Goal: Task Accomplishment & Management: Manage account settings

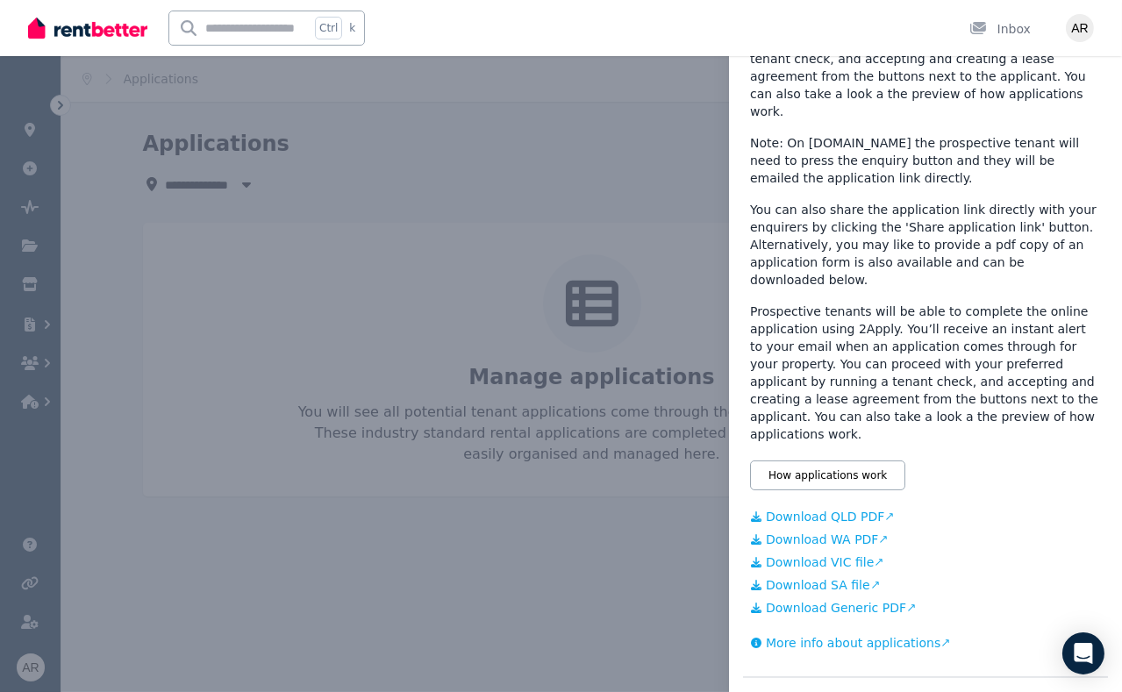
scroll to position [303, 0]
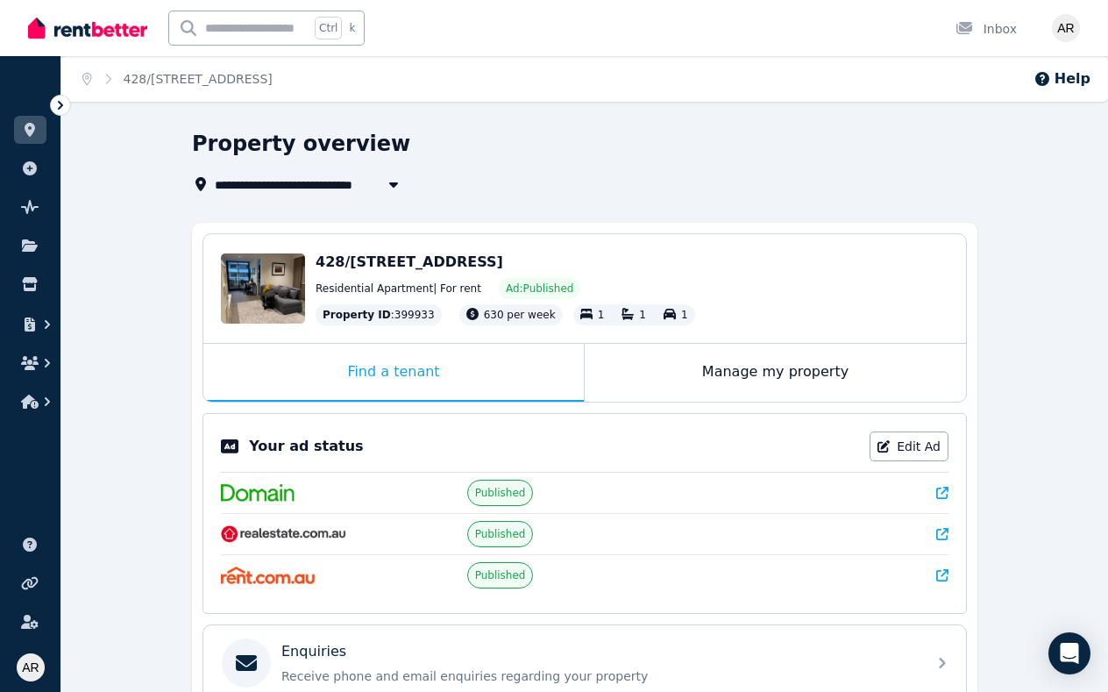
click at [731, 380] on div "Manage my property" at bounding box center [775, 373] width 381 height 58
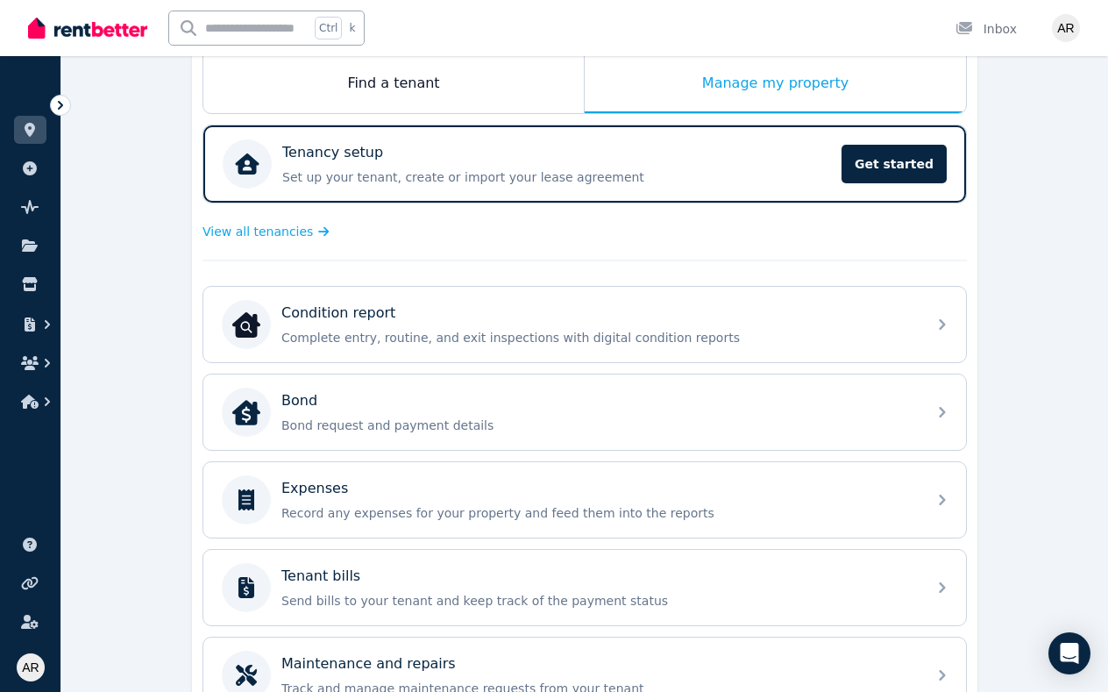
scroll to position [315, 0]
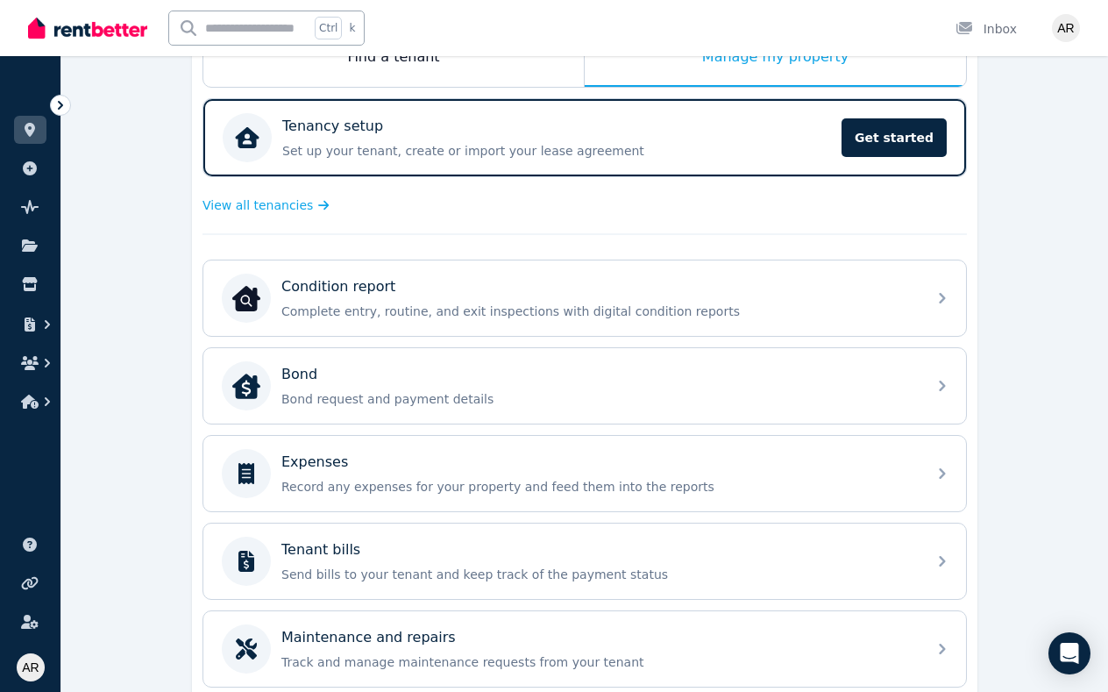
click at [448, 390] on p "Bond request and payment details" at bounding box center [599, 399] width 635 height 18
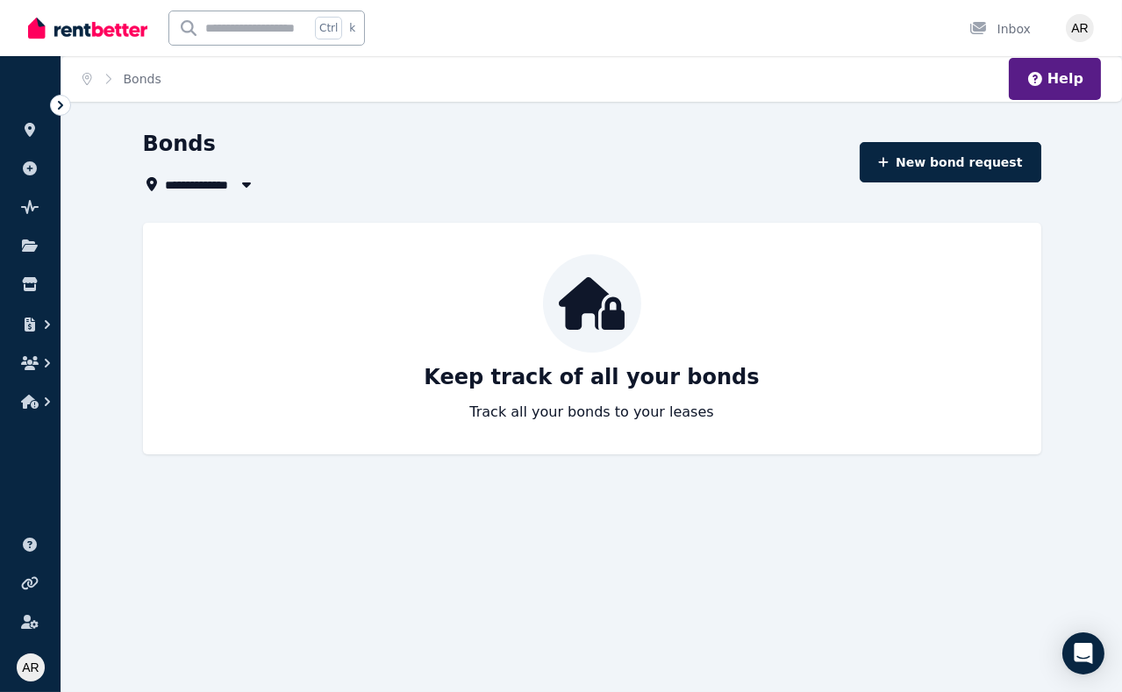
click at [35, 364] on icon "button" at bounding box center [30, 363] width 18 height 14
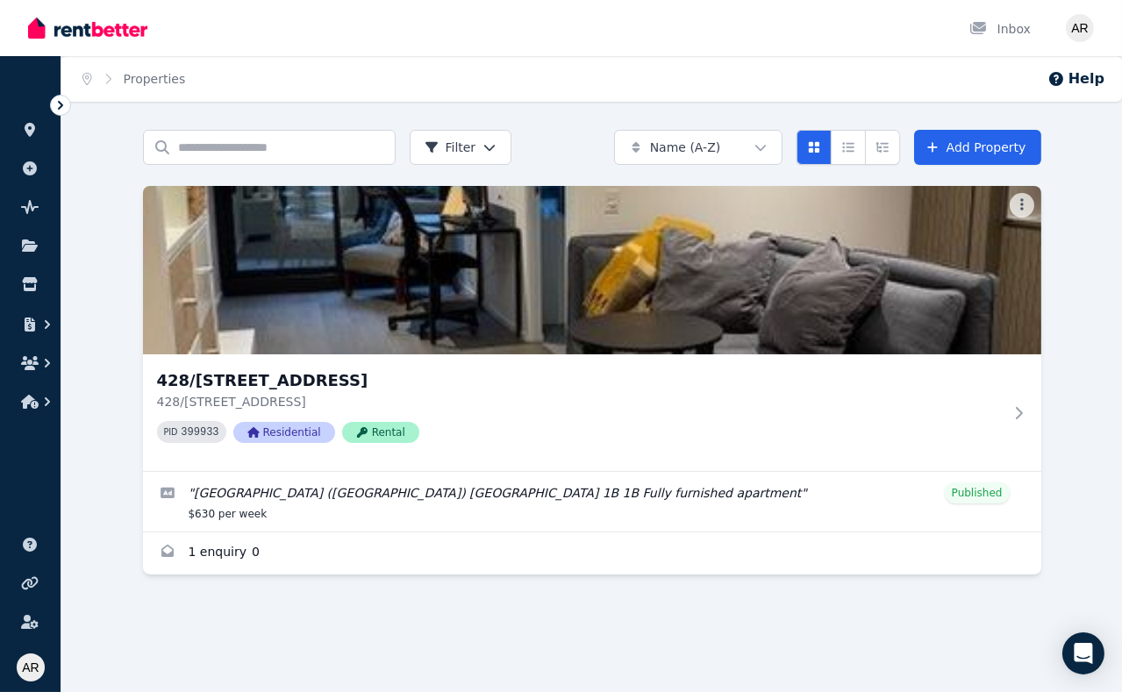
click at [41, 400] on icon "button" at bounding box center [48, 402] width 18 height 18
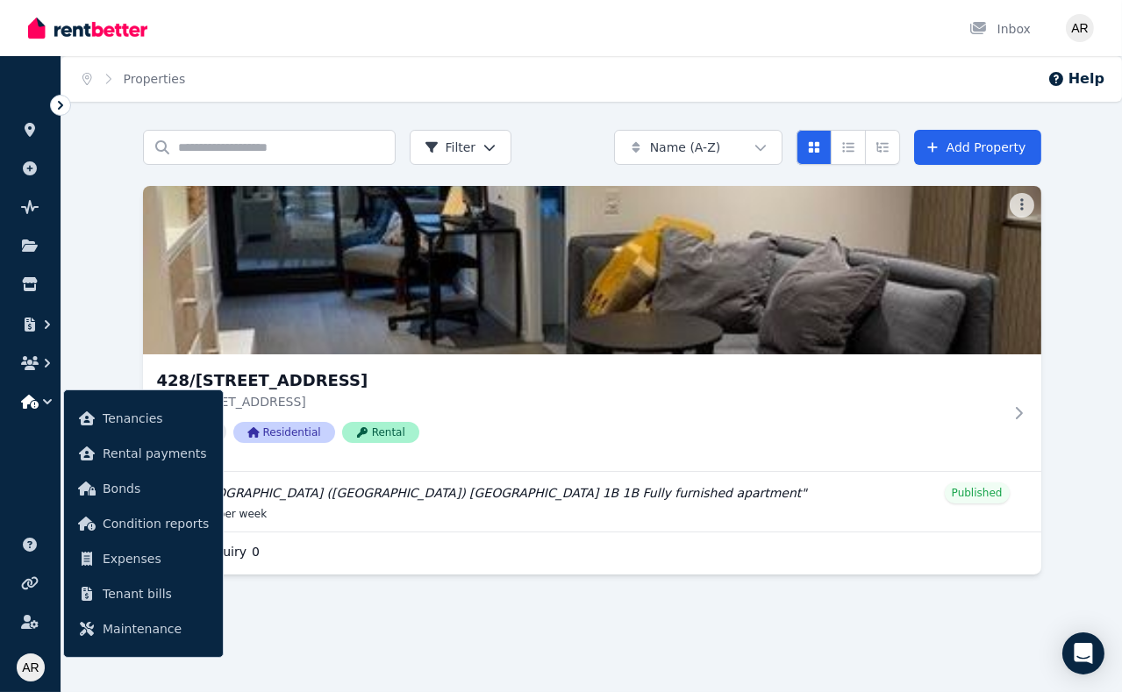
click at [155, 453] on span "Rental payments" at bounding box center [156, 453] width 106 height 21
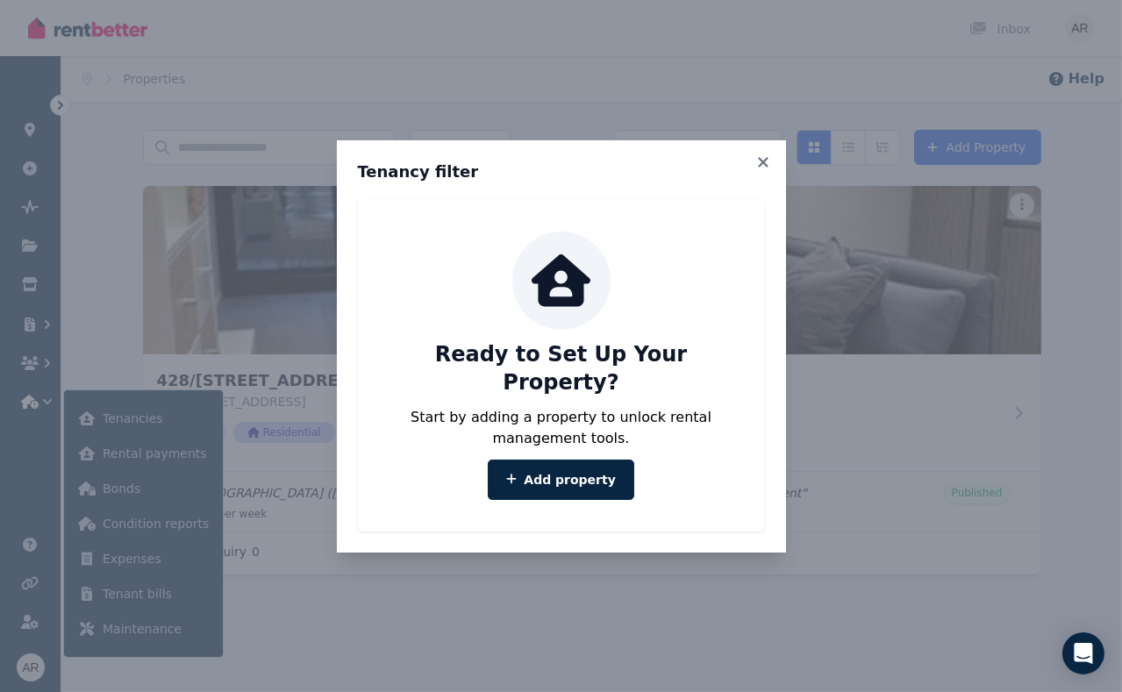
click at [567, 467] on link "Add property" at bounding box center [561, 480] width 146 height 40
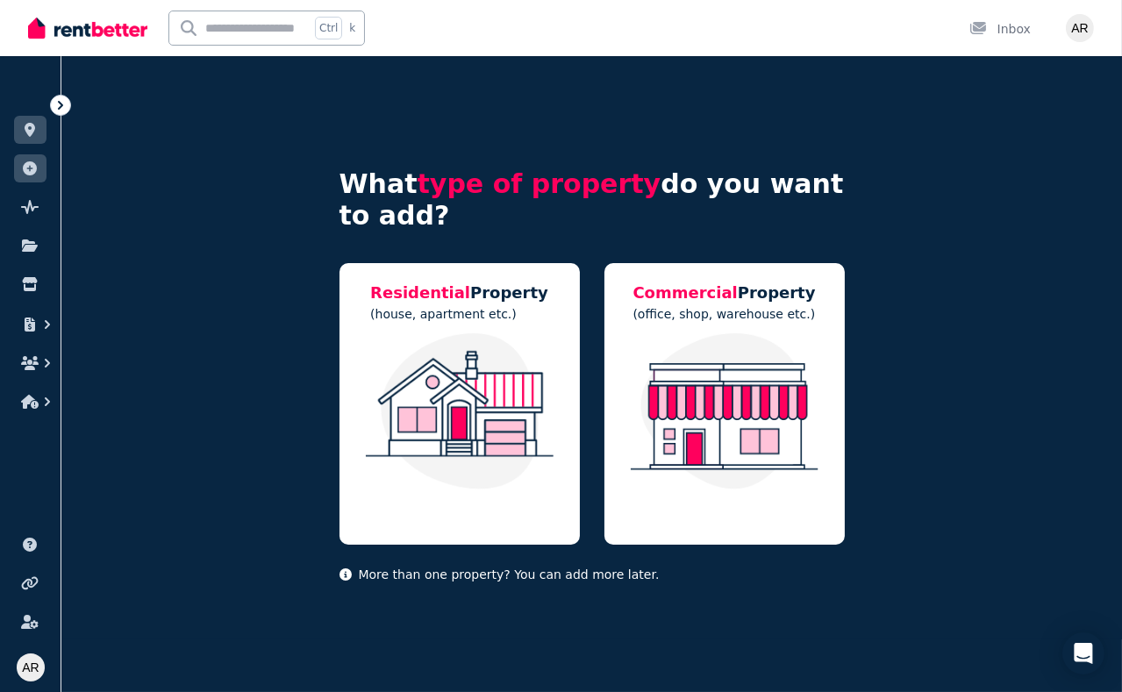
click at [461, 329] on div "Residential Property (house, apartment etc.)" at bounding box center [459, 404] width 240 height 282
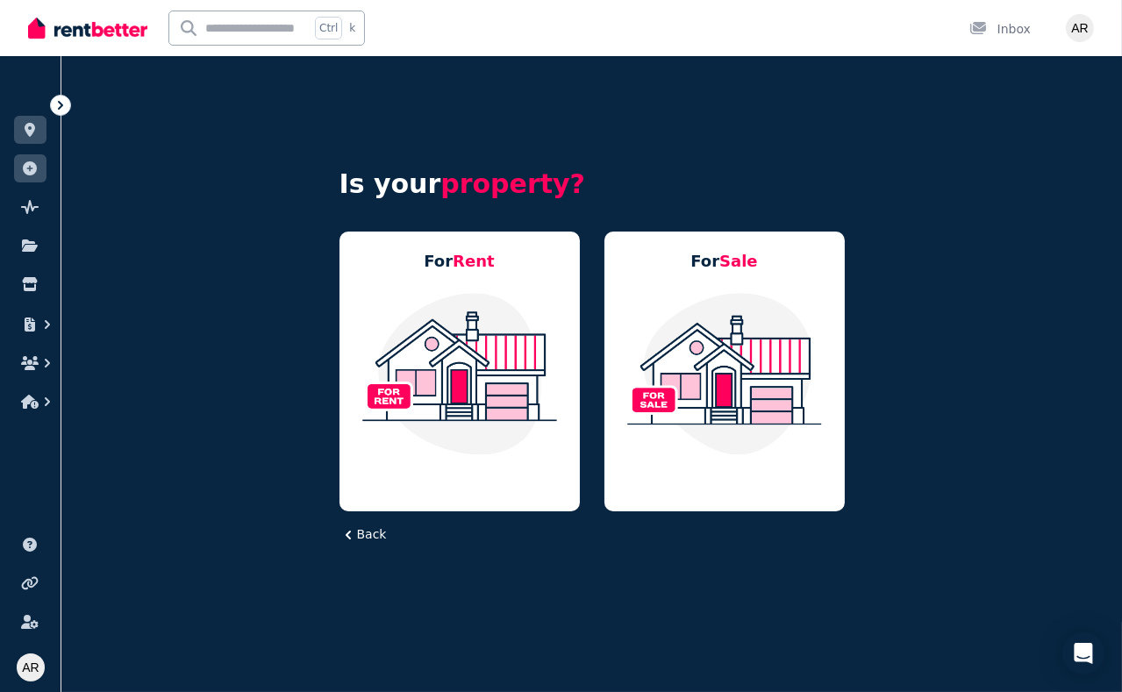
click at [458, 327] on img at bounding box center [459, 373] width 205 height 165
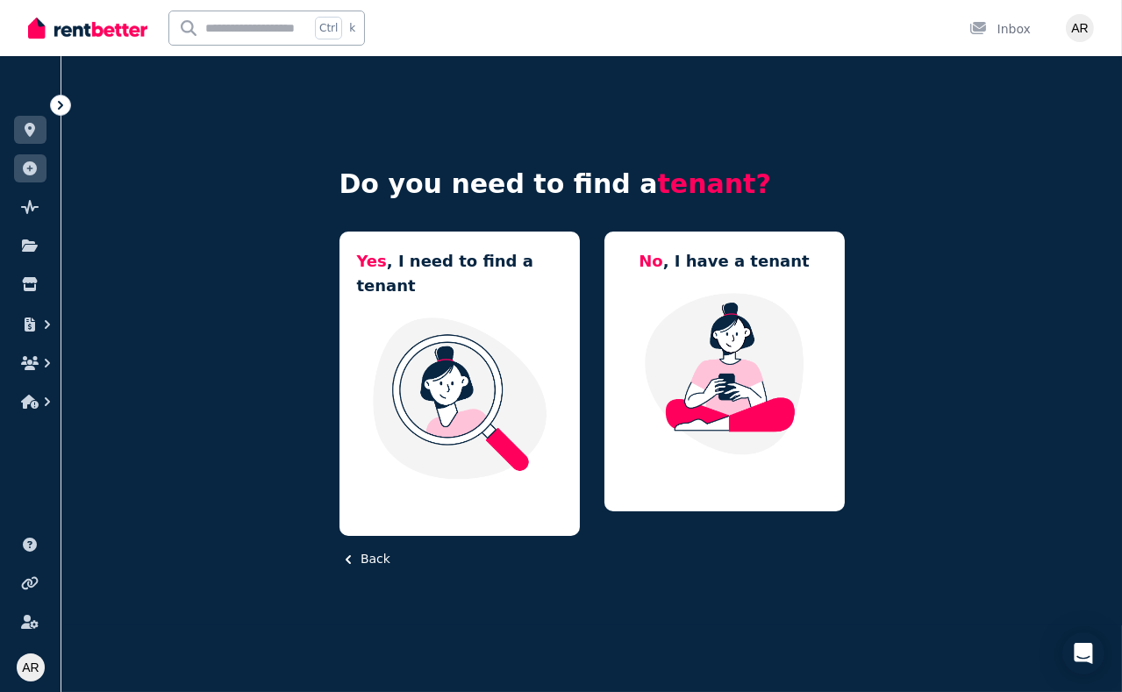
click at [357, 550] on button "Back" at bounding box center [364, 559] width 51 height 18
